Goal: Task Accomplishment & Management: Use online tool/utility

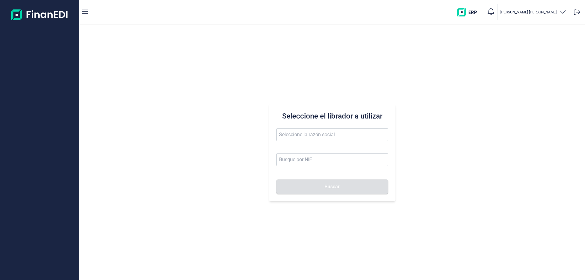
type input "a"
type input "BAILO"
click at [307, 163] on input at bounding box center [332, 159] width 112 height 13
drag, startPoint x: 300, startPoint y: 138, endPoint x: 181, endPoint y: 144, distance: 119.5
click at [181, 144] on div "Seleccione el librador a utilizar BAILO Buscar" at bounding box center [332, 152] width 506 height 255
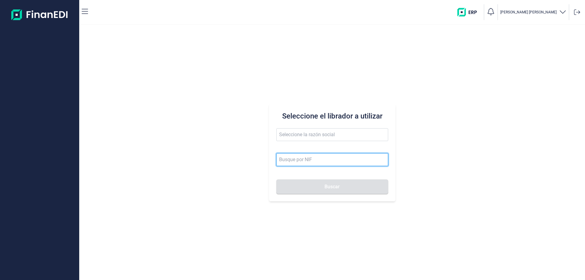
click at [304, 161] on input at bounding box center [332, 159] width 112 height 13
click at [276, 179] on button "Buscar" at bounding box center [332, 186] width 112 height 15
click at [321, 159] on input "B99482788" at bounding box center [332, 159] width 112 height 13
click at [276, 179] on button "Buscar" at bounding box center [332, 186] width 112 height 15
drag, startPoint x: 321, startPoint y: 159, endPoint x: 30, endPoint y: 175, distance: 291.6
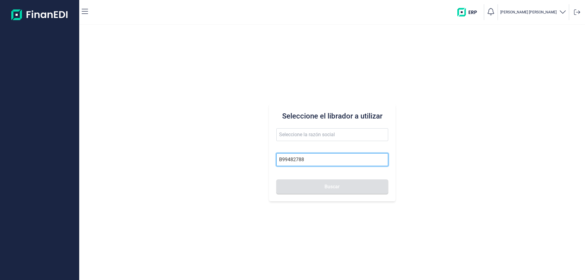
click at [30, 175] on div "[PERSON_NAME] Seleccione el librador a utilizar B99482788 Buscar" at bounding box center [292, 140] width 585 height 280
click at [276, 179] on button "Buscar" at bounding box center [332, 186] width 112 height 15
click at [304, 161] on input "B99482788" at bounding box center [332, 159] width 112 height 13
type input "B9948278"
drag, startPoint x: 304, startPoint y: 161, endPoint x: 28, endPoint y: 173, distance: 275.6
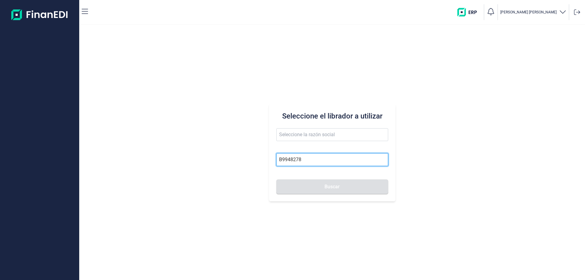
click at [28, 173] on div "[PERSON_NAME] Seleccione el librador a utilizar B9948278 Buscar" at bounding box center [292, 140] width 585 height 280
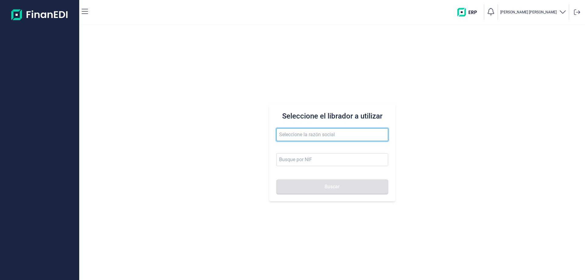
click at [293, 133] on input "text" at bounding box center [332, 134] width 112 height 13
type input "L"
